Goal: Book appointment/travel/reservation

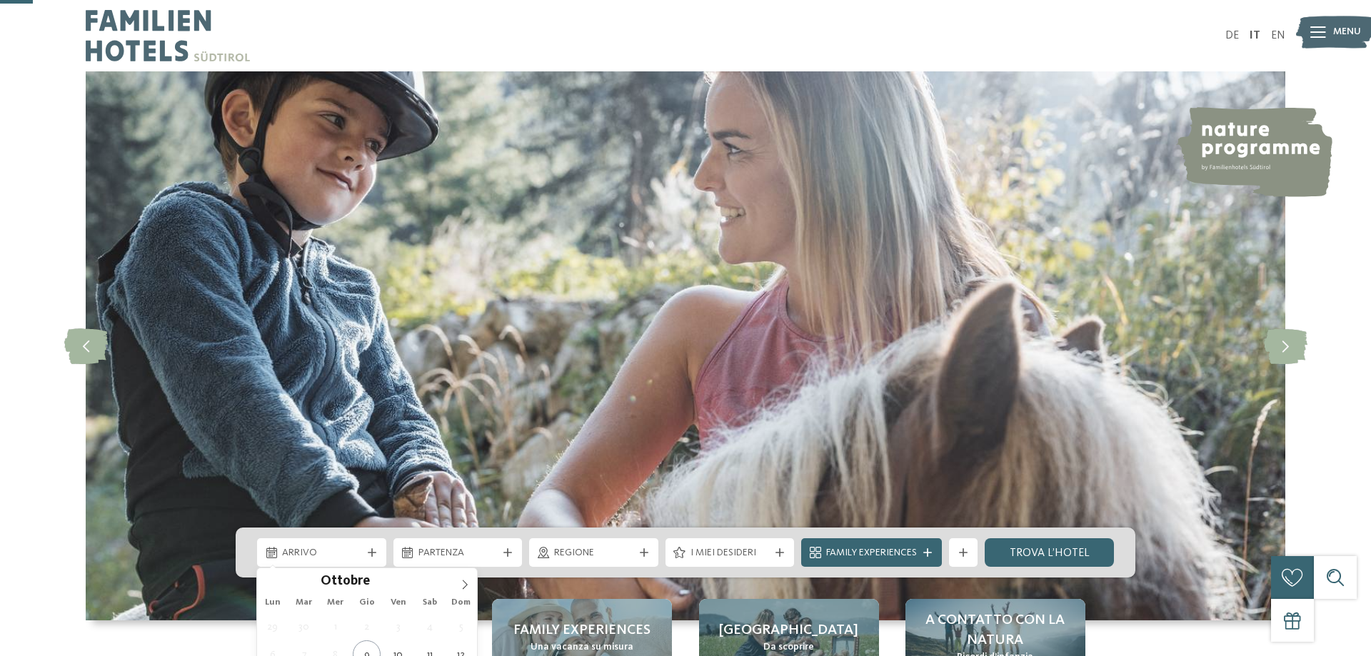
click at [338, 546] on span "Arrivo" at bounding box center [321, 553] width 79 height 14
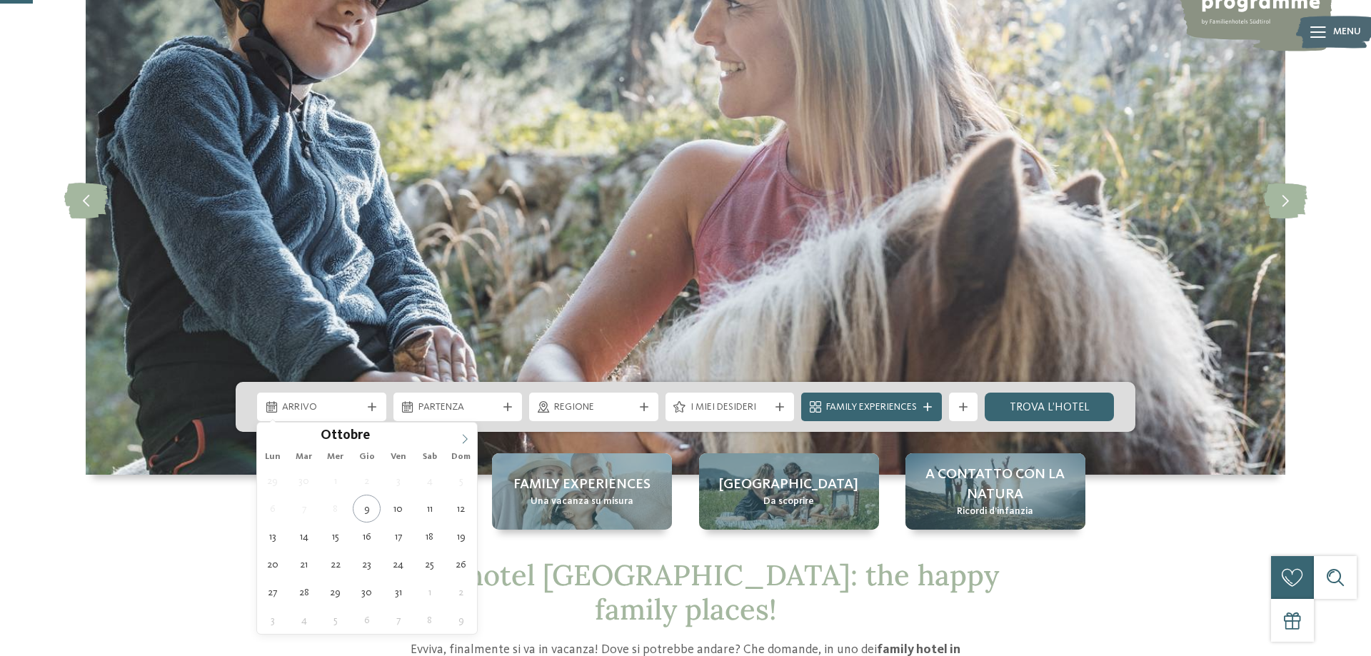
click at [457, 436] on span at bounding box center [465, 435] width 24 height 24
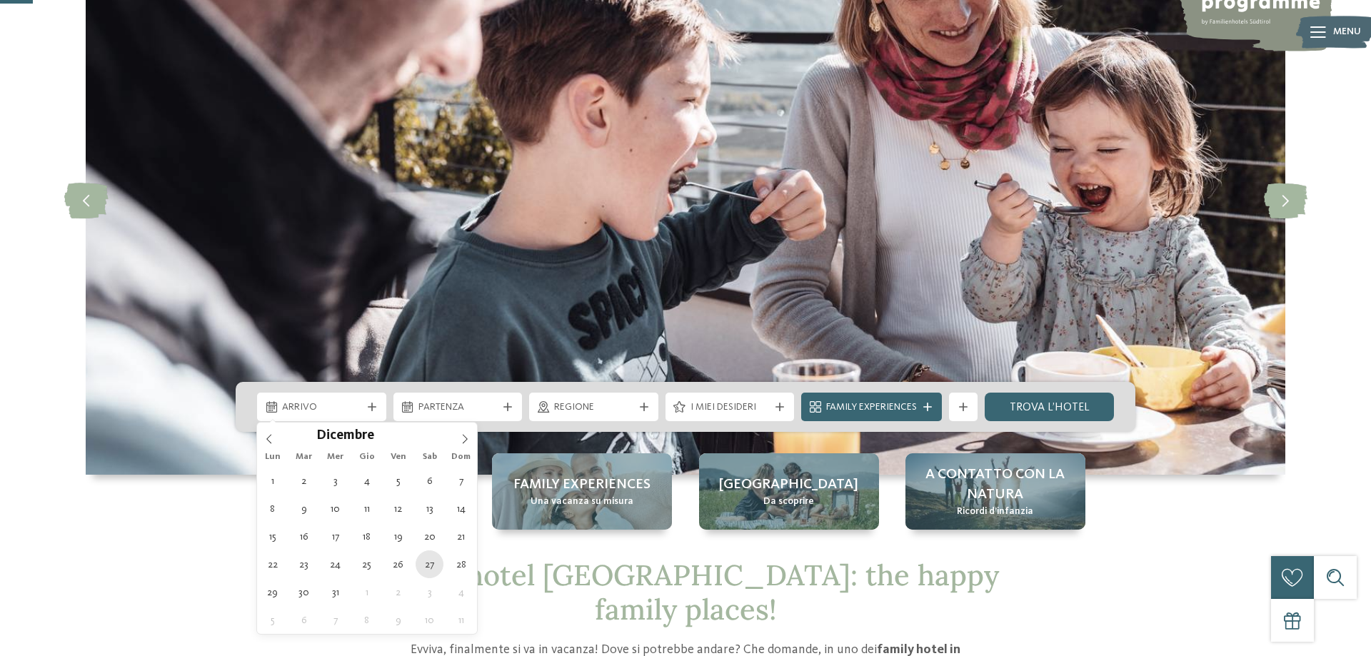
type div "27.12.2025"
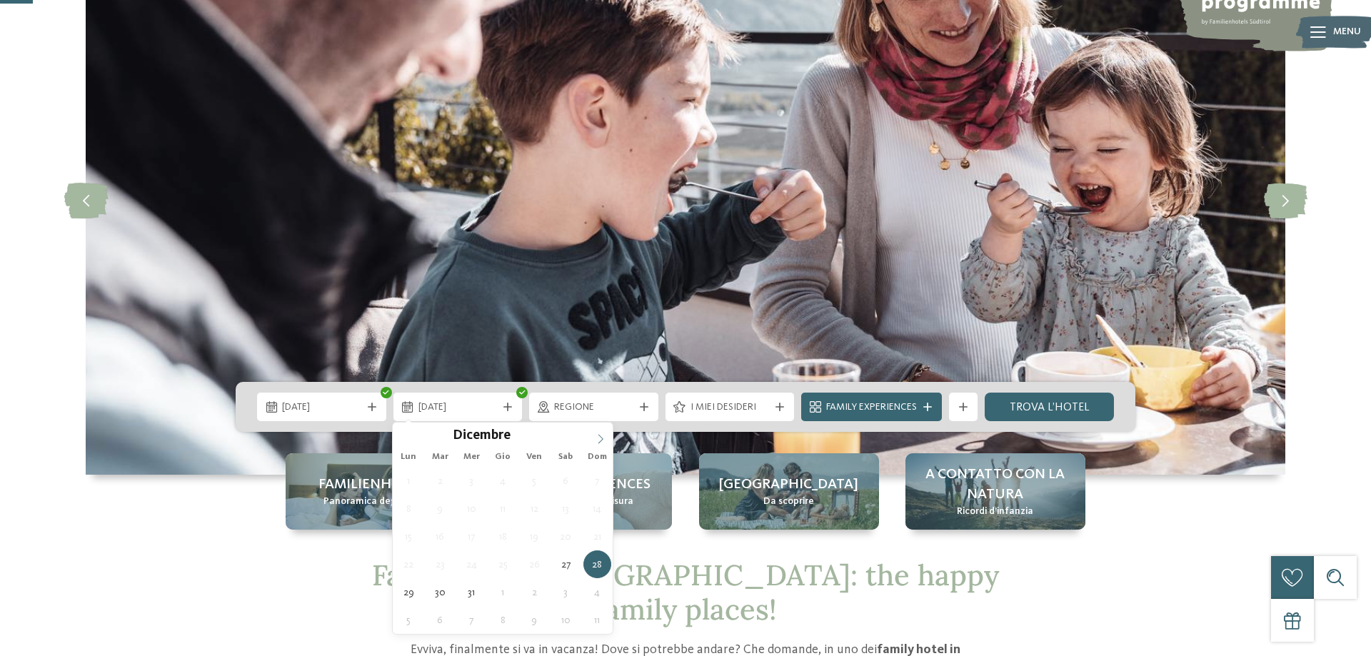
type input "****"
click at [596, 436] on span at bounding box center [600, 435] width 24 height 24
type div "03.01.2026"
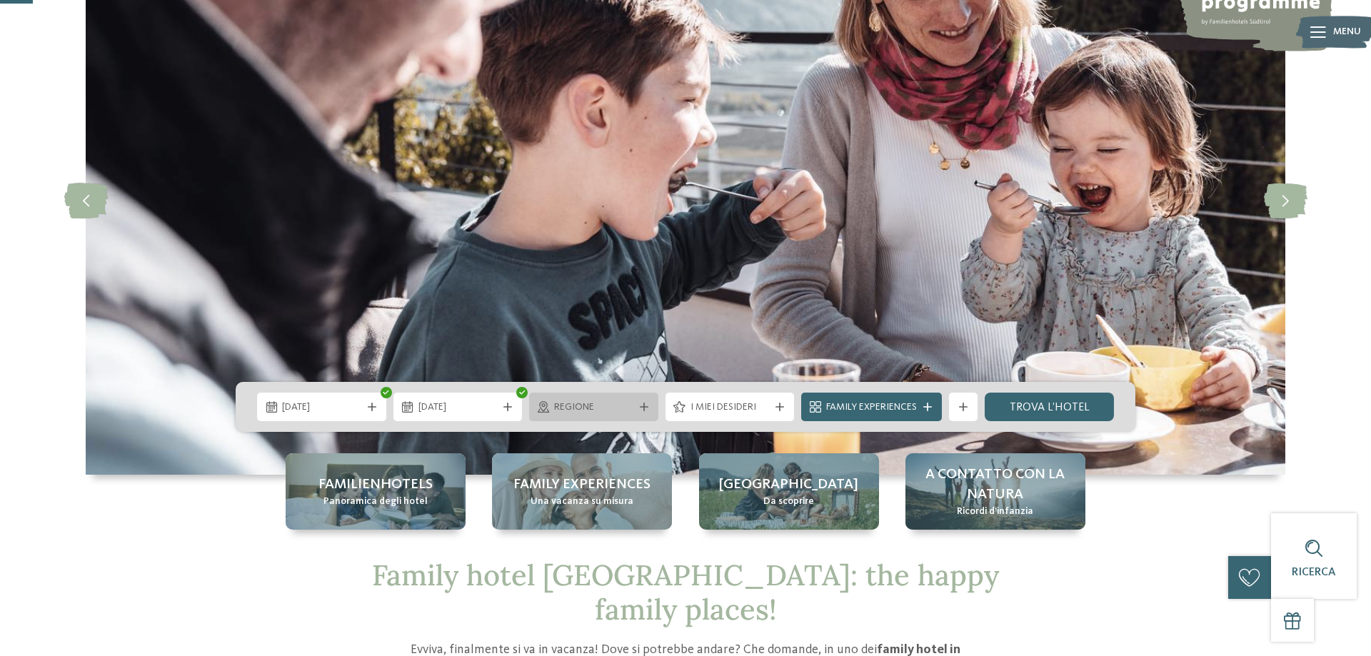
click at [593, 407] on span "Regione" at bounding box center [593, 408] width 79 height 14
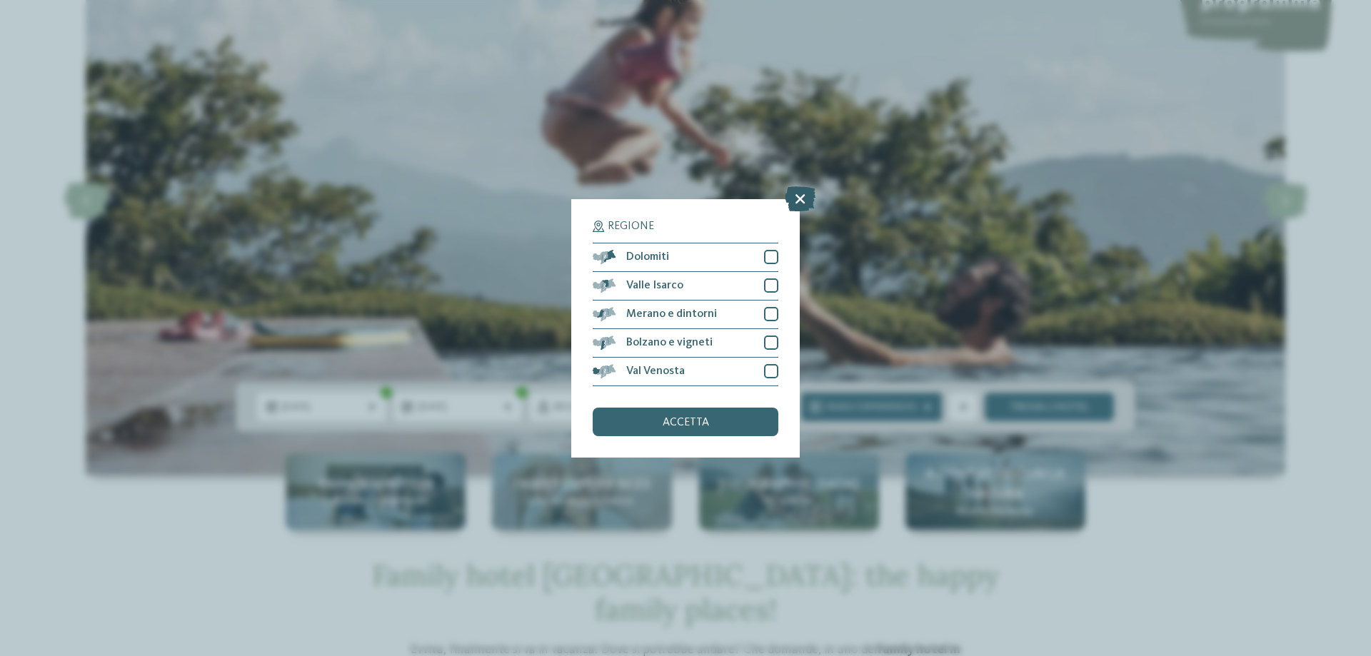
click at [803, 196] on icon at bounding box center [800, 198] width 31 height 25
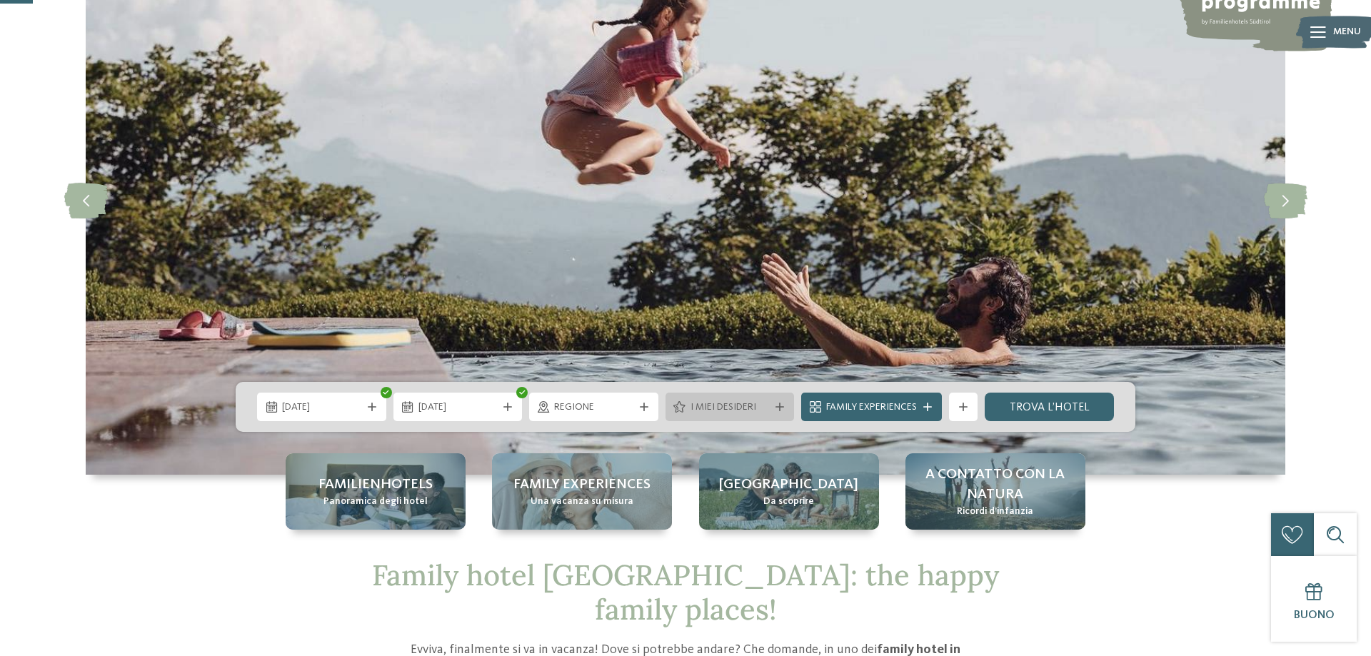
click at [746, 406] on span "I miei desideri" at bounding box center [730, 408] width 79 height 14
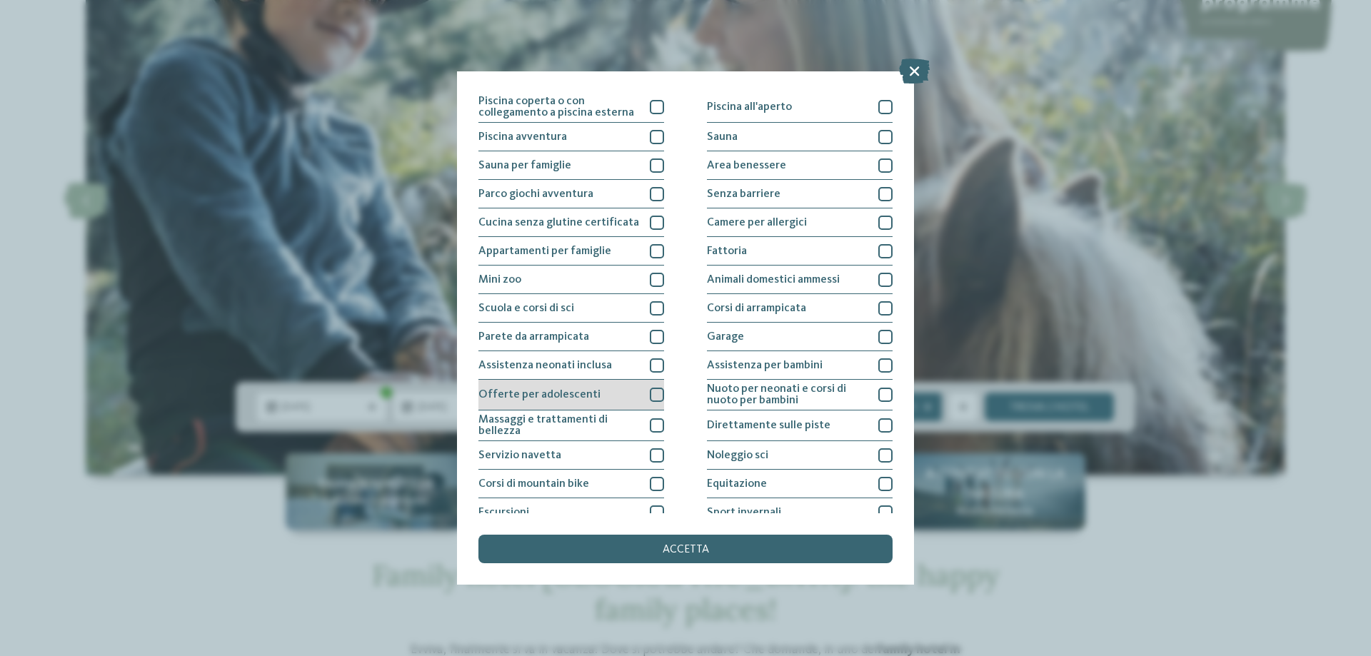
scroll to position [0, 0]
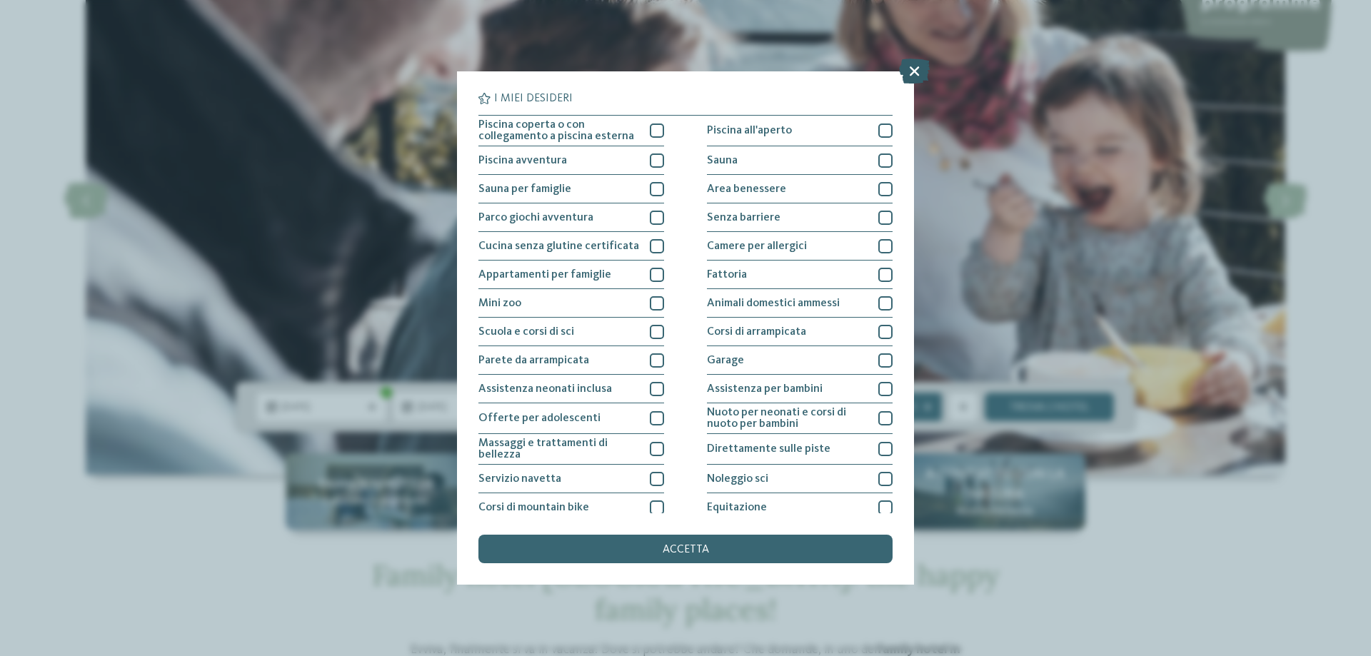
click at [914, 74] on icon at bounding box center [914, 71] width 31 height 25
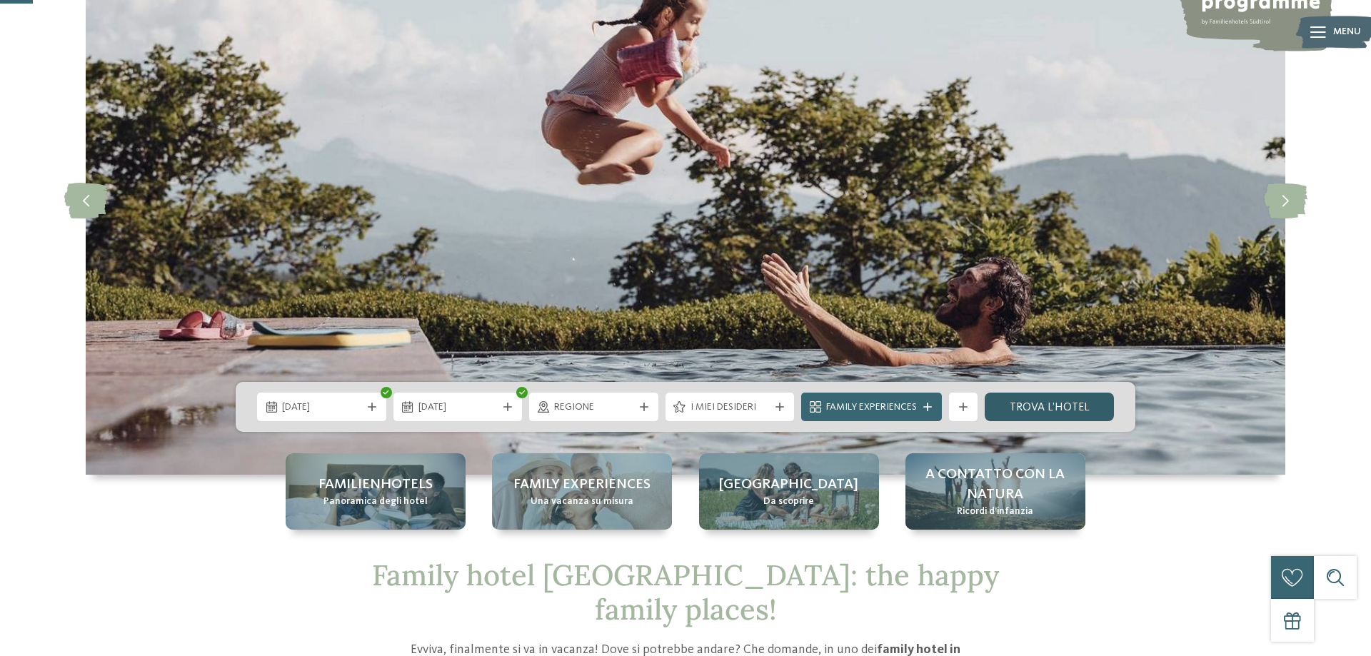
click at [1069, 408] on link "trova l’hotel" at bounding box center [1049, 407] width 129 height 29
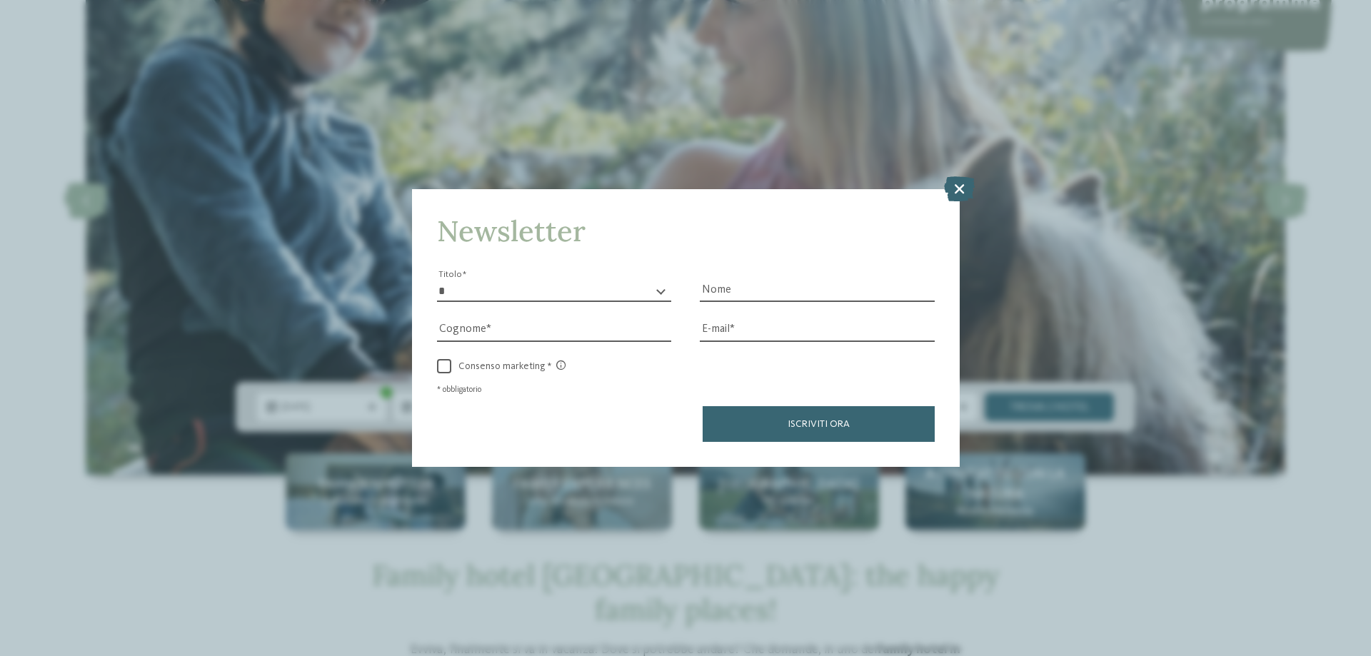
click at [960, 186] on icon at bounding box center [959, 188] width 31 height 25
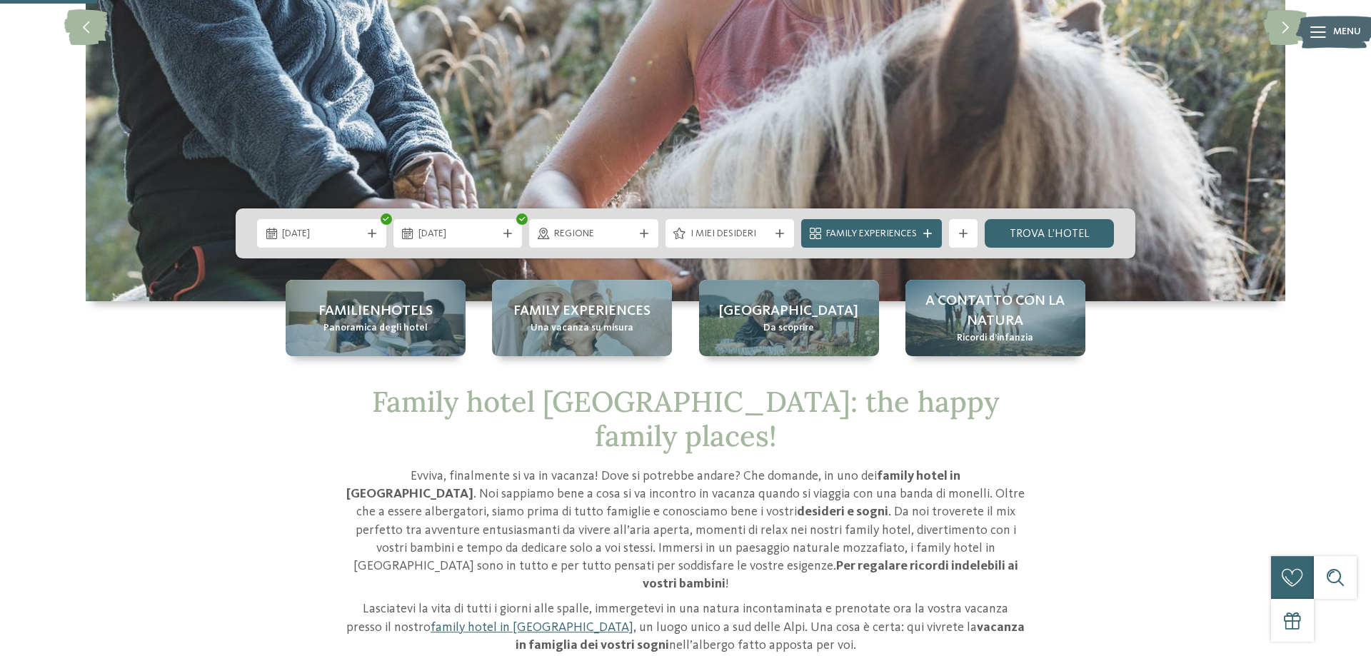
scroll to position [437, 0]
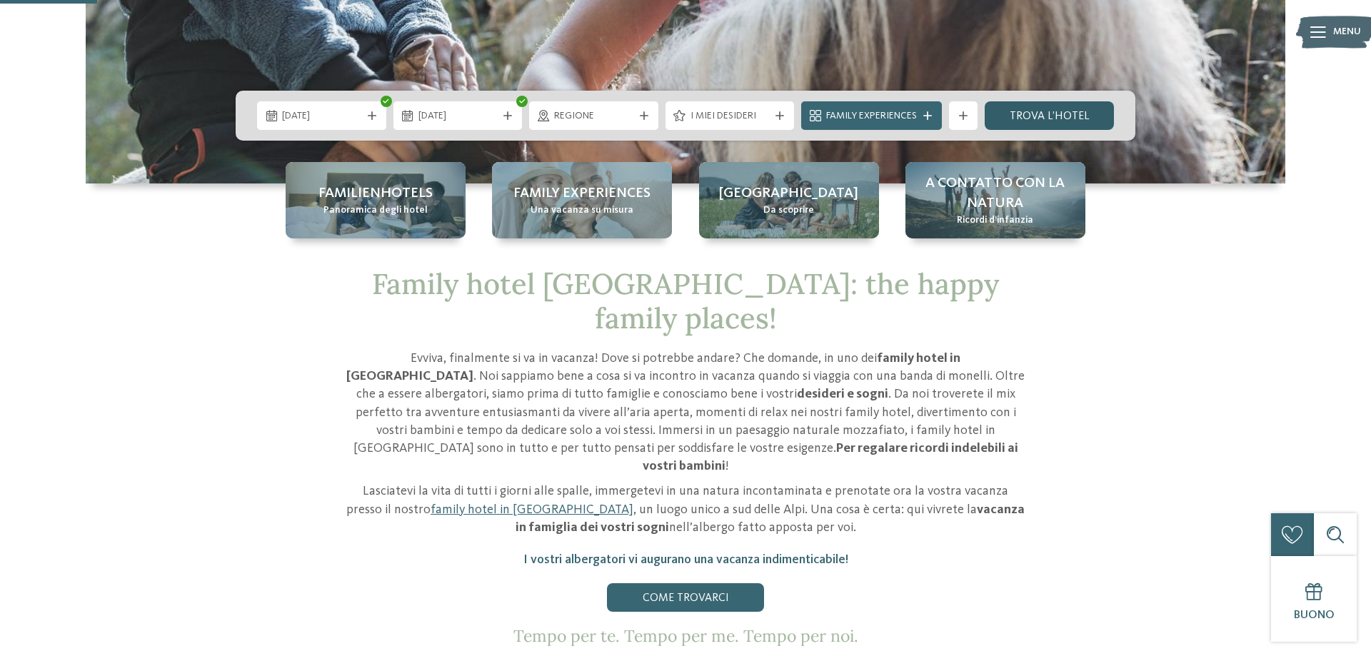
click at [1063, 109] on link "trova l’hotel" at bounding box center [1049, 115] width 129 height 29
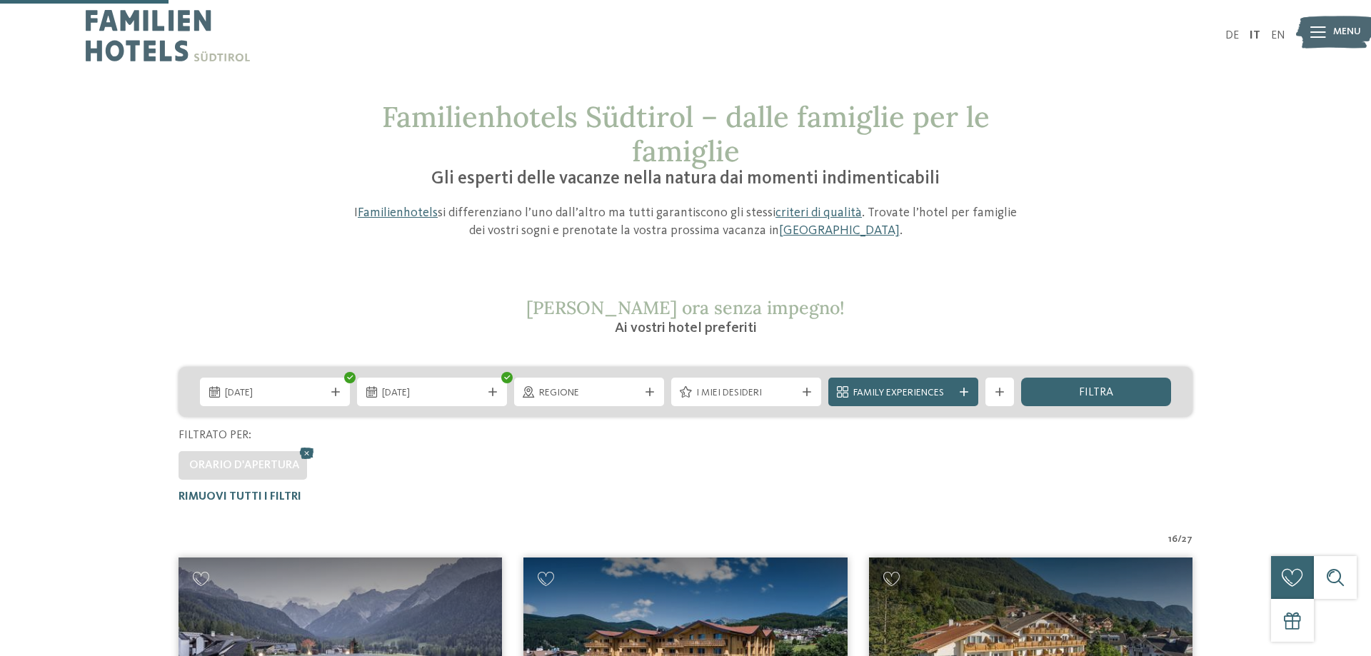
scroll to position [468, 0]
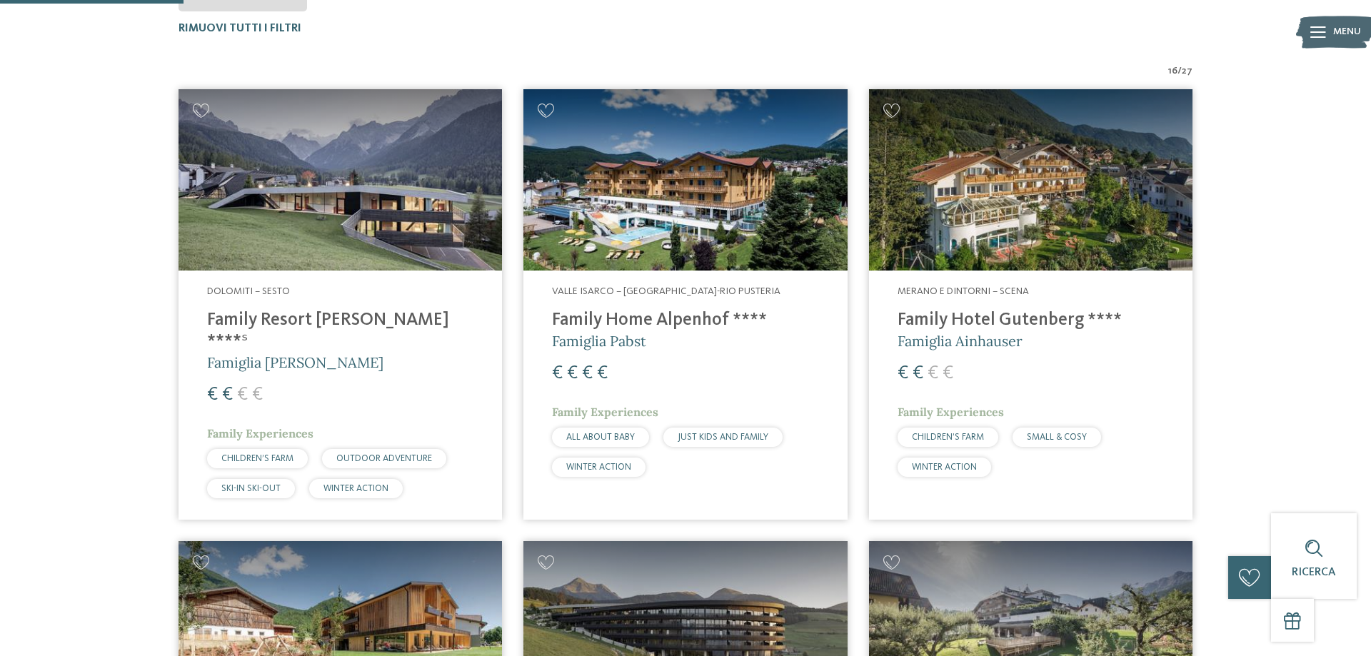
click at [369, 231] on img at bounding box center [341, 180] width 324 height 182
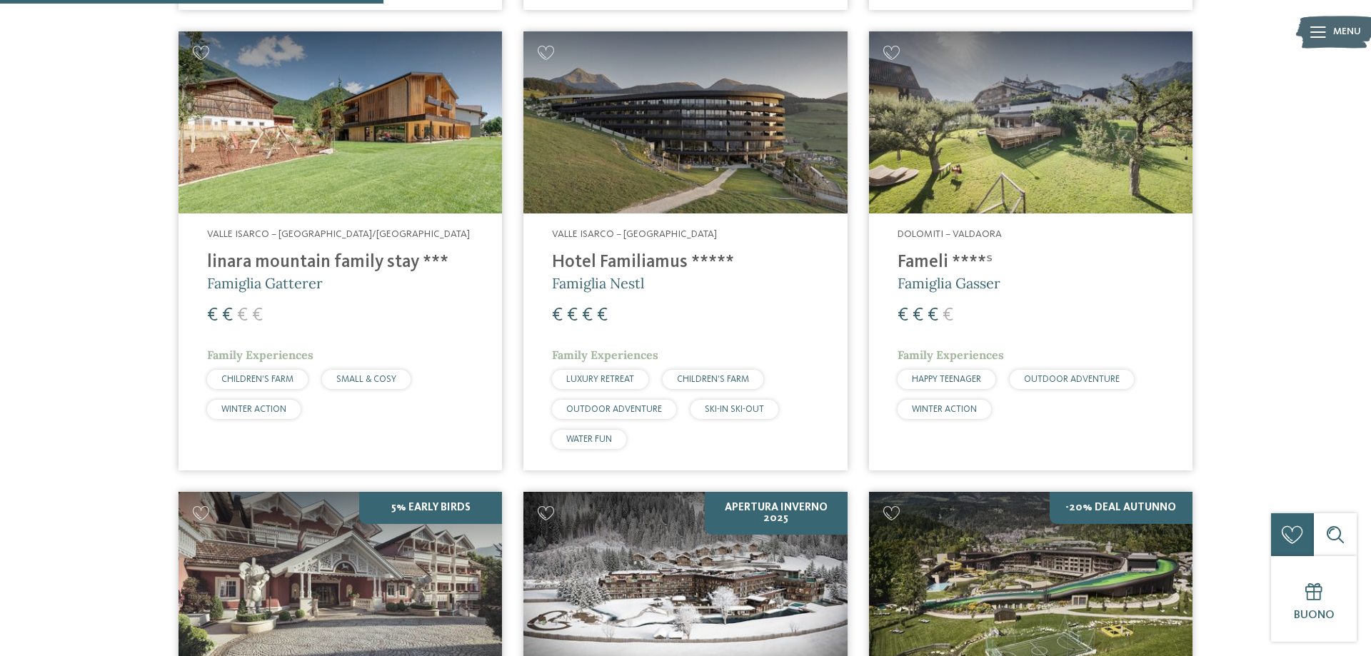
scroll to position [1270, 0]
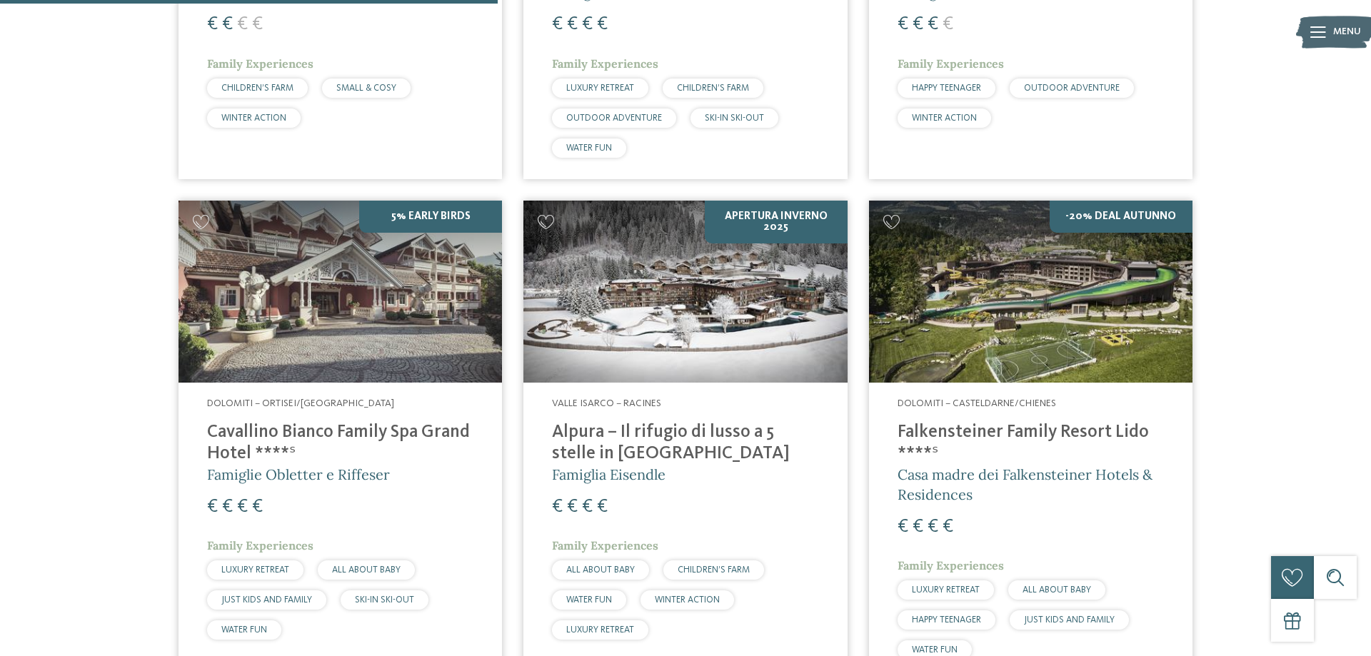
click at [1016, 422] on h4 "Falkensteiner Family Resort Lido ****ˢ" at bounding box center [1031, 443] width 266 height 43
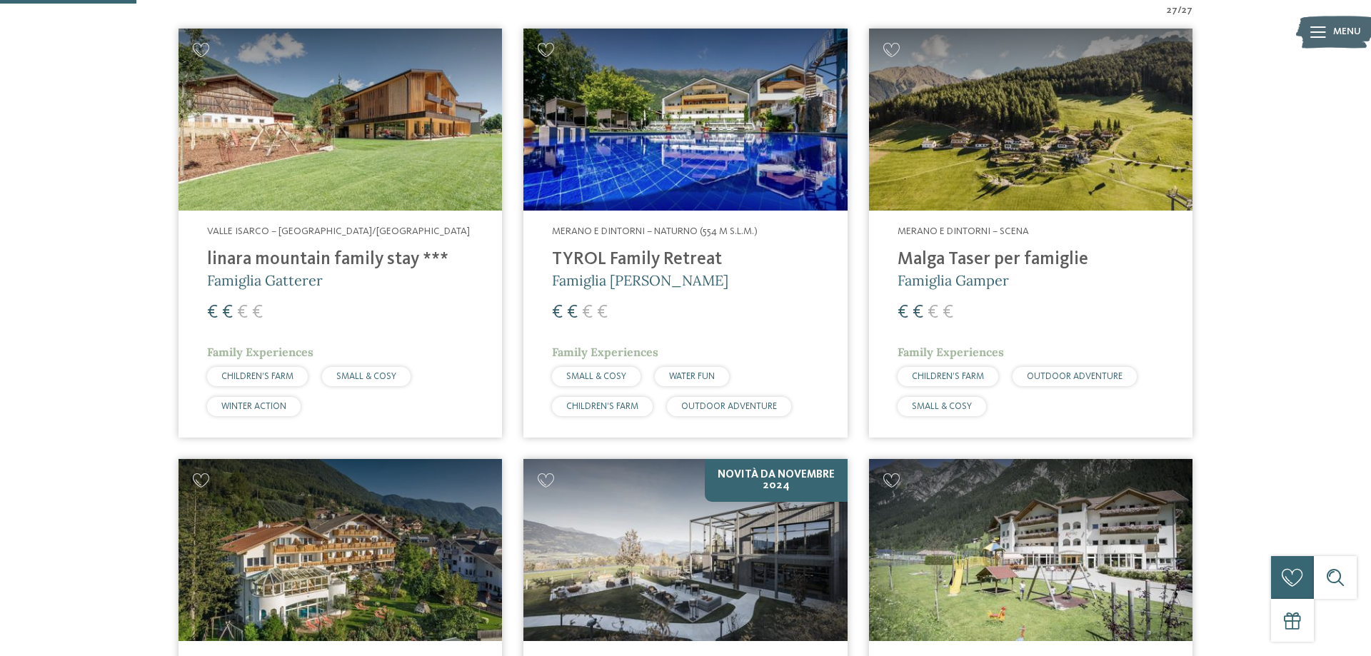
scroll to position [372, 0]
